Goal: Transaction & Acquisition: Subscribe to service/newsletter

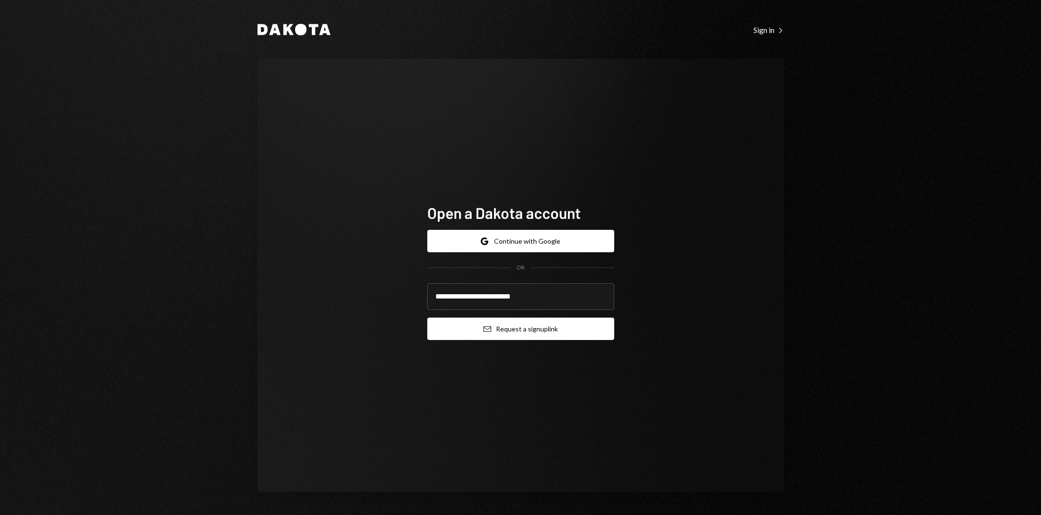
type input "**********"
click at [511, 328] on button "Email Request a sign up link" at bounding box center [520, 329] width 187 height 22
